Goal: Transaction & Acquisition: Purchase product/service

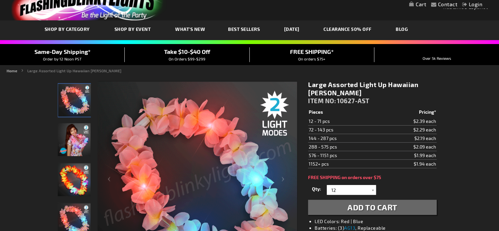
scroll to position [33, 0]
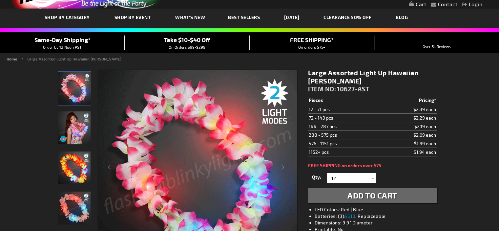
click at [79, 130] on img "Model displaying the Light Up Hawaiian Lei" at bounding box center [74, 127] width 33 height 33
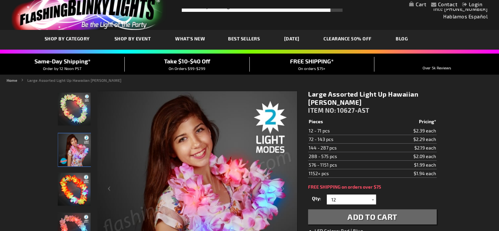
scroll to position [0, 0]
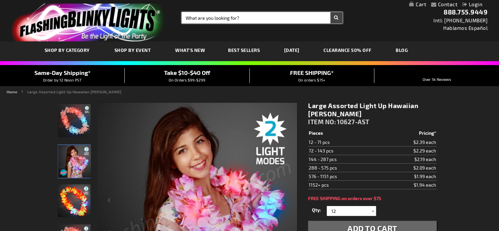
click at [222, 18] on input "Search" at bounding box center [262, 17] width 161 height 11
type input "led leis"
click at [330, 12] on button "Search" at bounding box center [336, 17] width 12 height 11
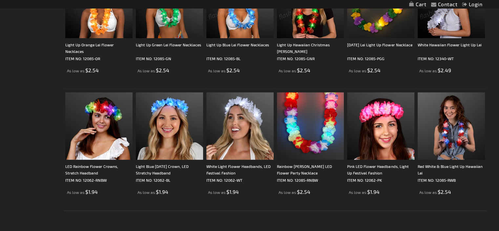
scroll to position [427, 0]
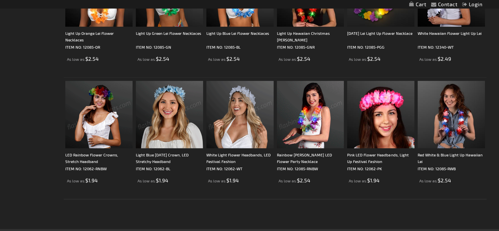
click at [315, 118] on img at bounding box center [310, 114] width 67 height 67
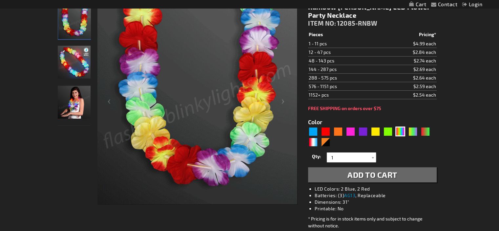
click at [73, 105] on img "Girl wearing Rainbow Flower Light Up Hawaiian LED Lei" at bounding box center [74, 102] width 33 height 33
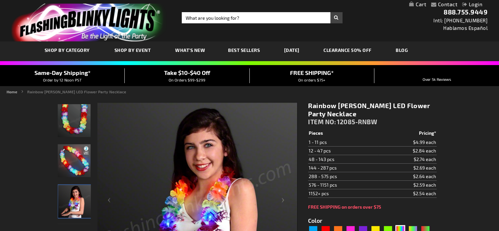
click at [198, 71] on span "Take $10-$40 Off" at bounding box center [187, 72] width 46 height 7
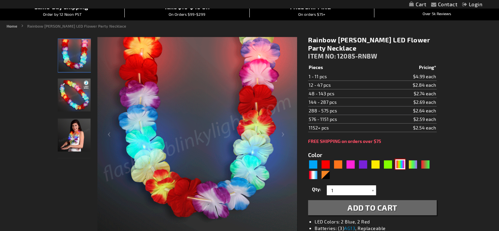
click at [401, 165] on div "MLT" at bounding box center [400, 164] width 10 height 10
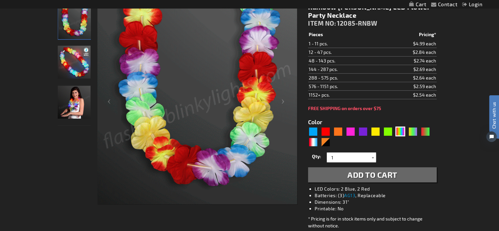
click at [371, 156] on div at bounding box center [372, 157] width 7 height 10
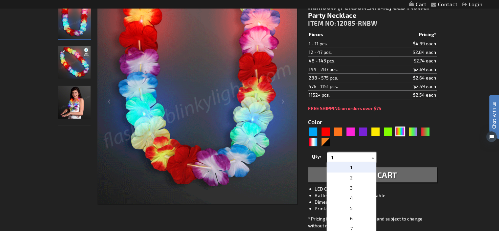
click at [345, 156] on input "1" at bounding box center [352, 157] width 48 height 10
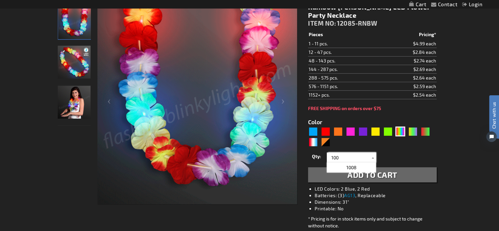
type input "100"
click at [399, 155] on div "Qty 1 2 3 4 5 6 7 8 9 10 11 12 24 36 48 60 72 84 96 108 120 132 144 156 168" at bounding box center [372, 157] width 128 height 13
click at [361, 174] on span "Add to Cart" at bounding box center [372, 175] width 50 height 10
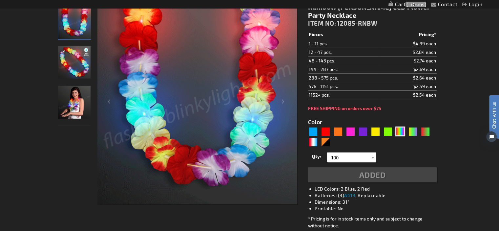
scroll to position [113, 0]
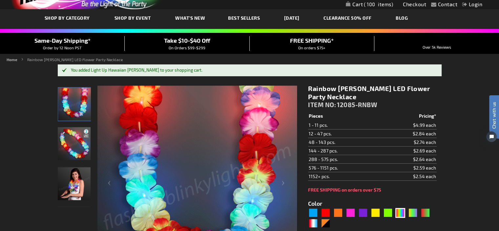
scroll to position [0, 0]
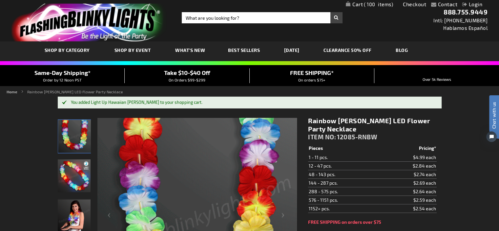
click at [248, 49] on span "Best Sellers" at bounding box center [244, 50] width 32 height 6
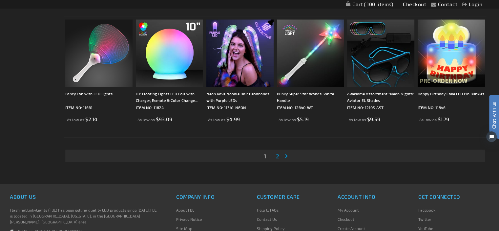
scroll to position [1280, 0]
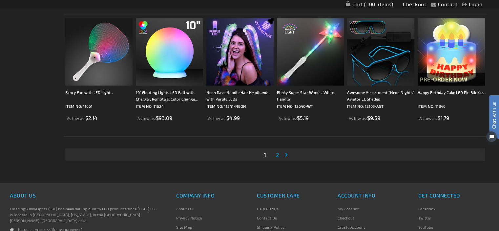
click at [277, 153] on span "2" at bounding box center [277, 154] width 3 height 7
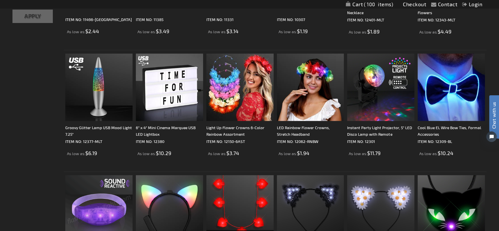
scroll to position [262, 0]
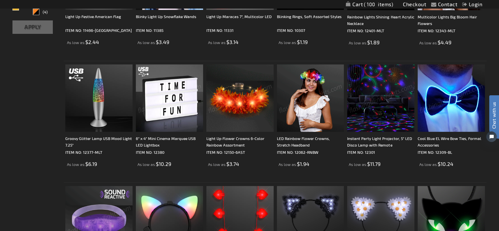
click at [450, 100] on img at bounding box center [451, 97] width 67 height 67
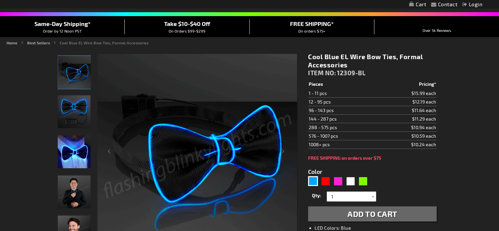
scroll to position [66, 0]
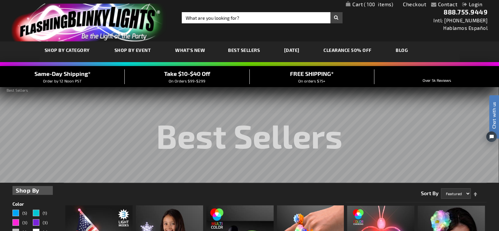
click at [362, 49] on link "CLEARANCE 50% OFF" at bounding box center [348, 50] width 58 height 22
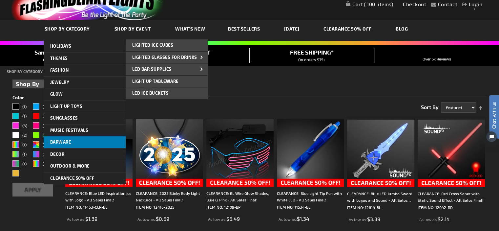
scroll to position [33, 0]
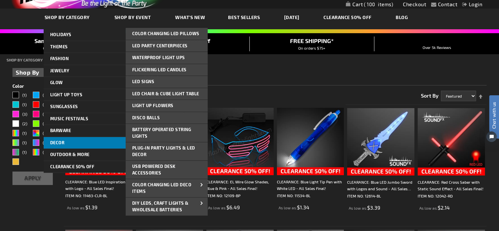
click at [58, 141] on span "Decor" at bounding box center [57, 142] width 14 height 5
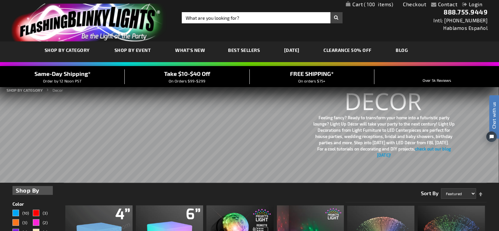
click at [192, 48] on span "What's New" at bounding box center [190, 50] width 30 height 6
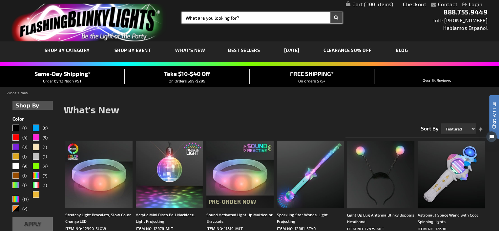
click at [211, 17] on input "Search" at bounding box center [262, 17] width 161 height 11
type input "tiki theme"
click at [330, 12] on button "Search" at bounding box center [336, 17] width 12 height 11
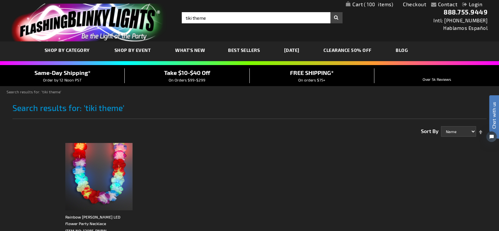
click at [415, 5] on link "Checkout" at bounding box center [414, 4] width 23 height 6
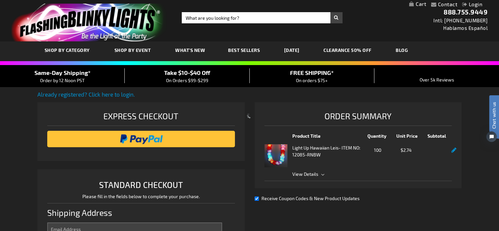
select select "US"
click at [306, 174] on span "View Details" at bounding box center [305, 174] width 26 height 6
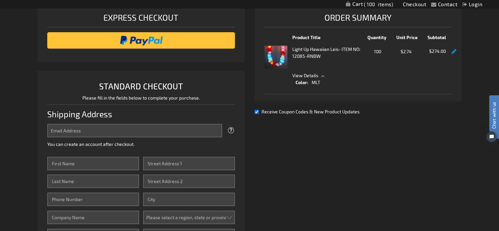
scroll to position [131, 0]
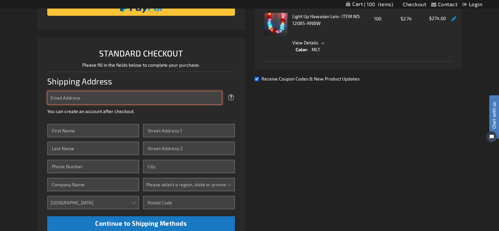
click at [118, 98] on input "Email Address" at bounding box center [134, 97] width 175 height 13
type input "khurst@dykema.com"
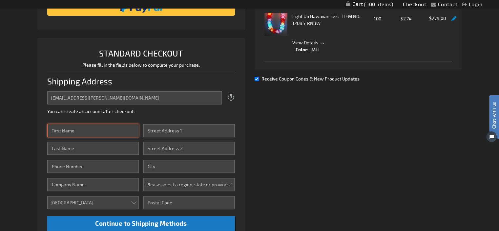
click at [59, 132] on input "First Name" at bounding box center [93, 130] width 92 height 13
type input "Kelly"
type input "Hurst"
type input "5173749143"
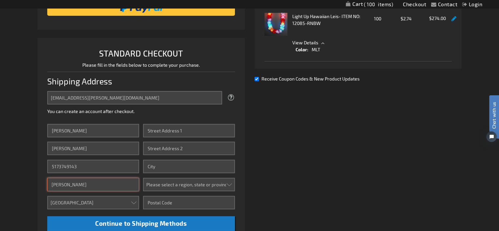
type input "Dykema"
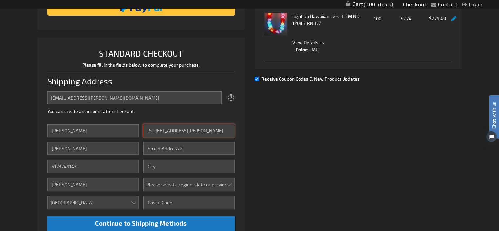
type input "201 Townsend Street"
type input "Suite 900"
type input "Lansing"
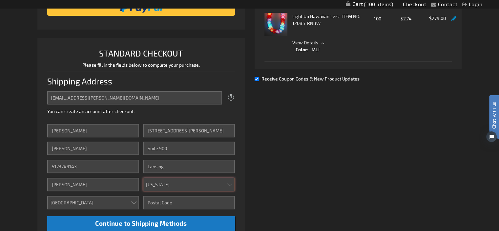
select select "33"
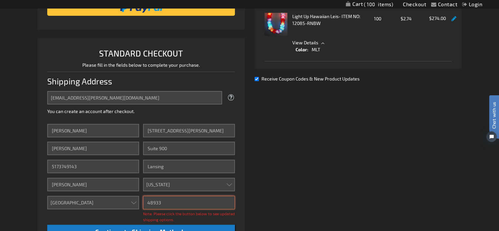
type input "48933"
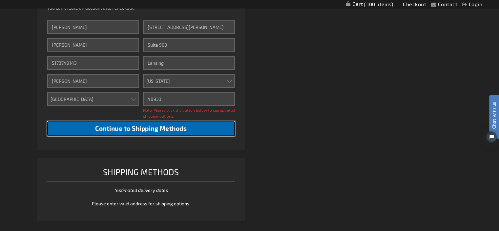
scroll to position [238, 0]
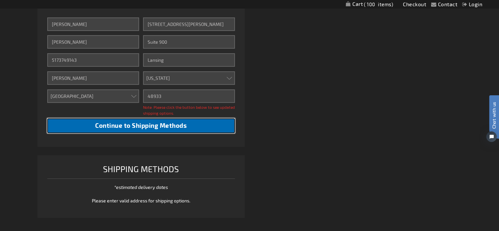
click at [134, 125] on span "Continue to Shipping Methods" at bounding box center [141, 125] width 92 height 8
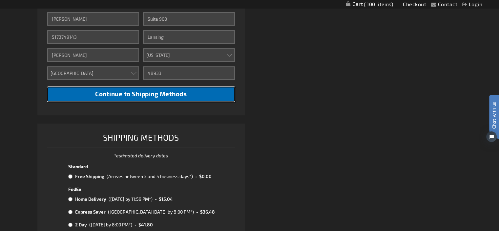
scroll to position [336, 0]
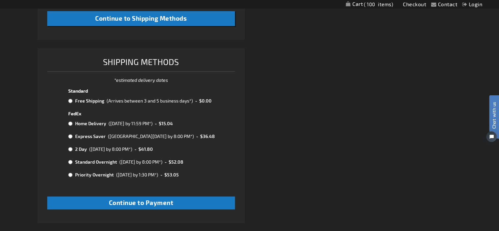
click at [71, 99] on input "radio" at bounding box center [70, 100] width 4 height 5
radio input "true"
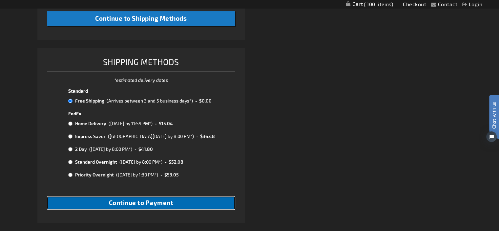
click at [154, 204] on span "Continue to Payment" at bounding box center [141, 203] width 65 height 8
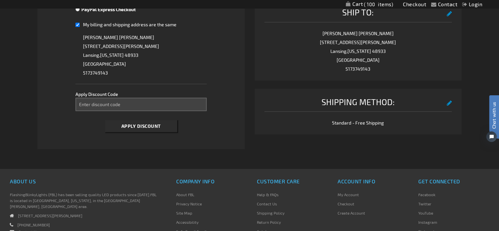
scroll to position [262, 0]
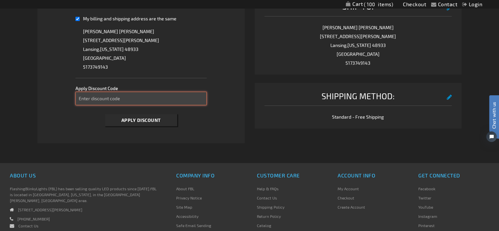
click at [102, 98] on input "Enter discount code" at bounding box center [140, 98] width 131 height 13
type input "take20"
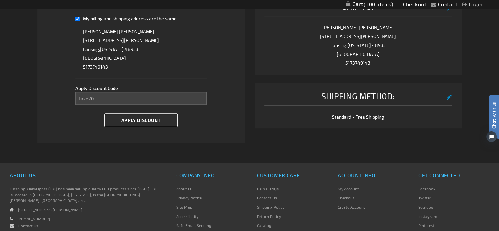
click at [137, 119] on span "Apply Discount" at bounding box center [140, 120] width 39 height 6
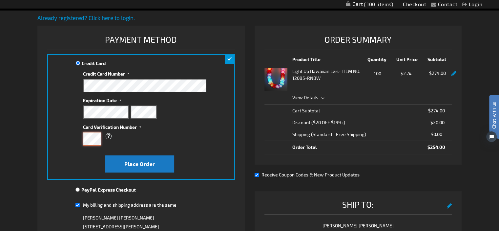
scroll to position [66, 0]
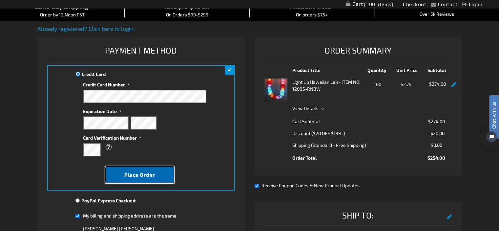
click at [141, 173] on span "Place Order" at bounding box center [139, 174] width 31 height 6
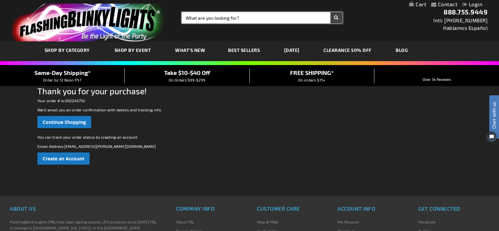
click at [216, 18] on input "Search" at bounding box center [262, 17] width 161 height 11
type input "bowties"
click at [330, 12] on button "Search" at bounding box center [336, 17] width 12 height 11
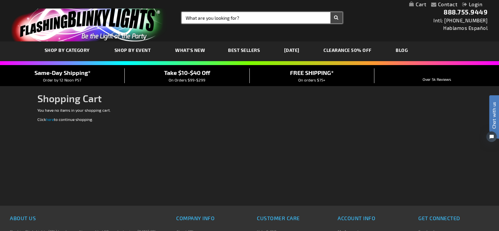
click at [219, 18] on input "Search" at bounding box center [262, 17] width 161 height 11
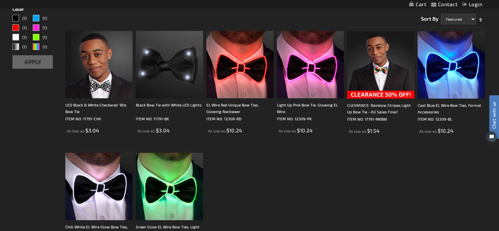
scroll to position [98, 0]
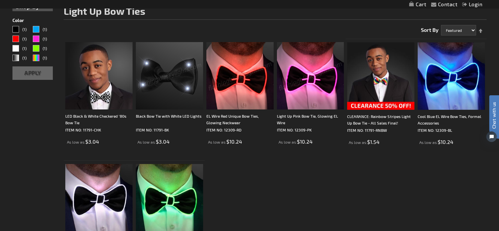
click at [302, 82] on img at bounding box center [310, 75] width 67 height 67
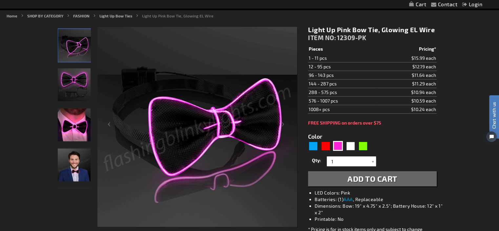
scroll to position [66, 0]
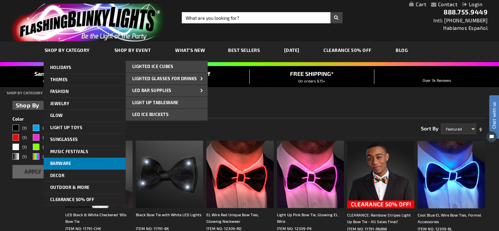
click at [58, 161] on span "Barware" at bounding box center [60, 162] width 21 height 5
